Goal: Task Accomplishment & Management: Use online tool/utility

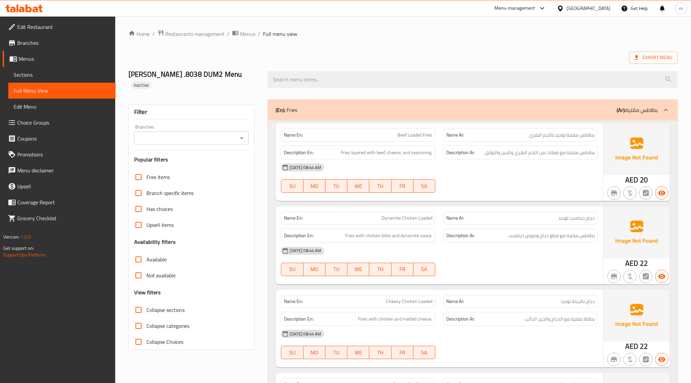
scroll to position [1582, 0]
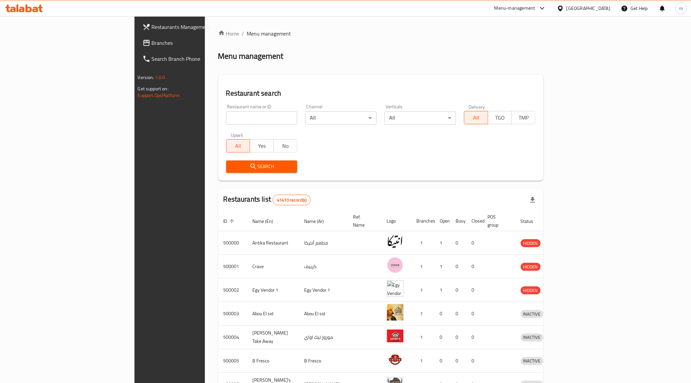
click at [226, 115] on input "search" at bounding box center [261, 117] width 71 height 13
paste input "779634"
type input "779634"
click button "Search" at bounding box center [261, 166] width 71 height 12
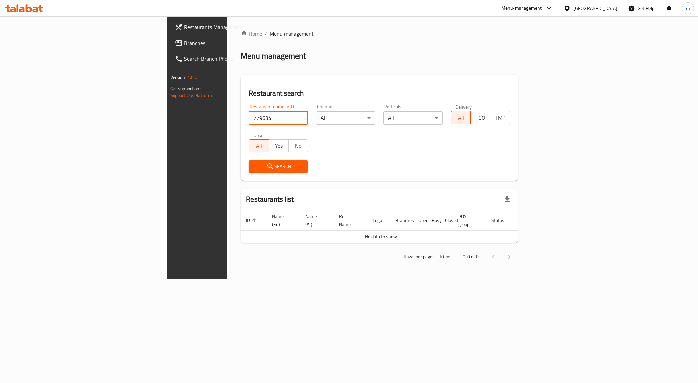
click at [609, 9] on div "Egypt" at bounding box center [595, 8] width 44 height 7
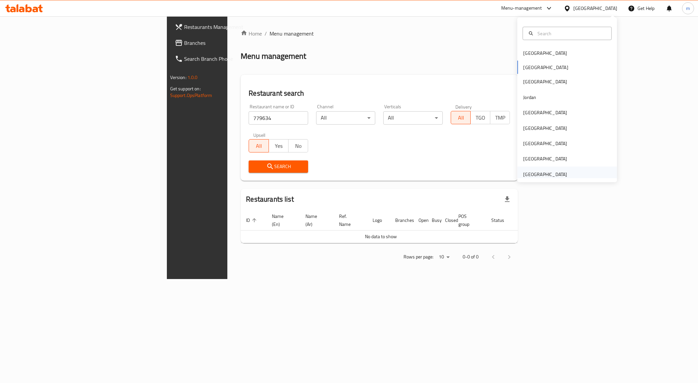
click at [538, 175] on div "[GEOGRAPHIC_DATA]" at bounding box center [545, 173] width 44 height 7
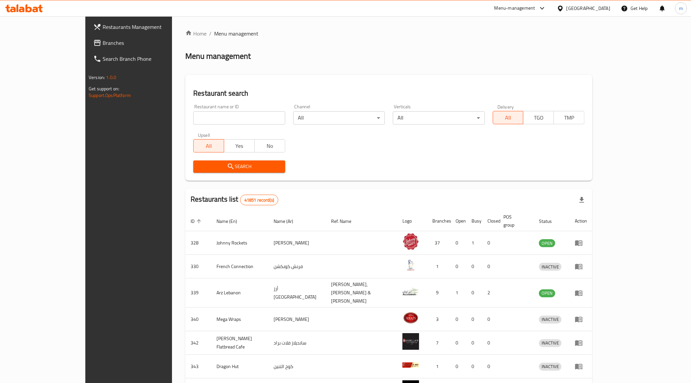
click at [216, 120] on input "search" at bounding box center [239, 117] width 92 height 13
paste input "779634"
type input "779634"
click button "Search" at bounding box center [239, 166] width 92 height 12
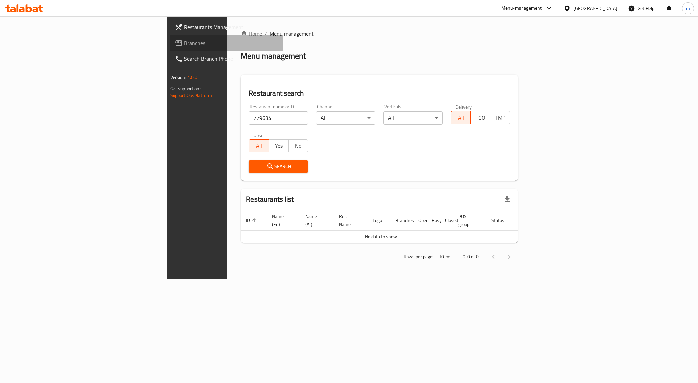
click at [184, 40] on span "Branches" at bounding box center [231, 43] width 94 height 8
